Goal: Go to known website: Access a specific website the user already knows

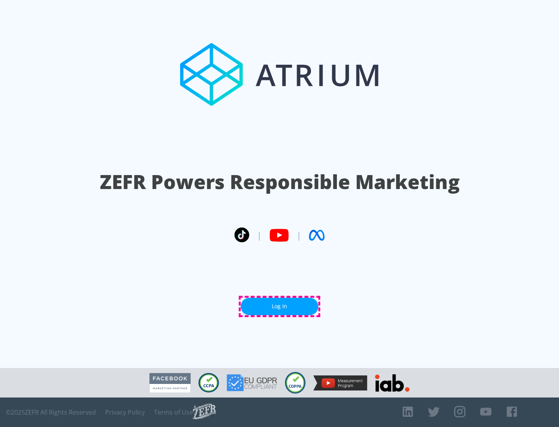
click at [279, 306] on link "Log In" at bounding box center [280, 306] width 78 height 17
